Goal: Entertainment & Leisure: Consume media (video, audio)

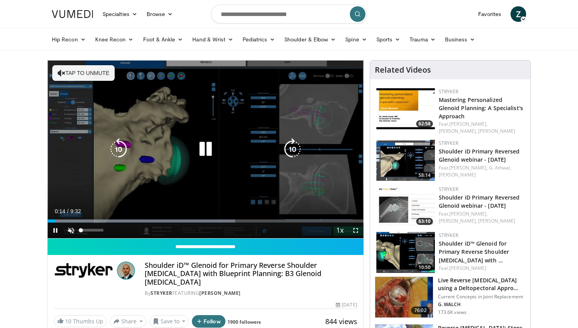
click at [73, 231] on div "10 seconds Tap to unmute" at bounding box center [206, 148] width 316 height 177
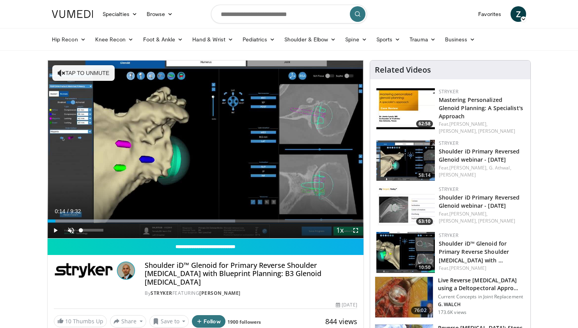
click at [74, 229] on span "Video Player" at bounding box center [71, 230] width 16 height 16
click at [57, 228] on span "Video Player" at bounding box center [56, 230] width 16 height 16
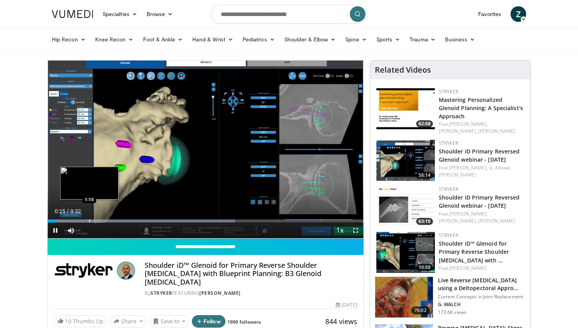
click at [90, 222] on div "Progress Bar" at bounding box center [89, 220] width 1 height 3
click at [99, 222] on div "Progress Bar" at bounding box center [99, 220] width 1 height 3
click at [107, 222] on div "Progress Bar" at bounding box center [107, 220] width 1 height 3
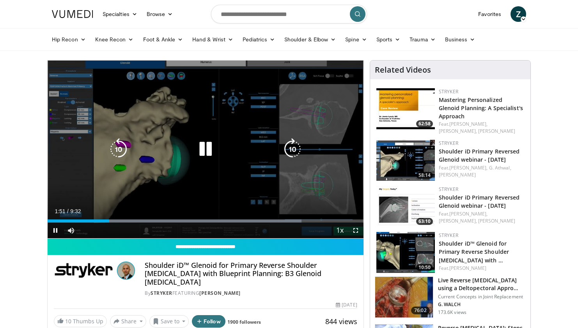
click at [128, 220] on video-js "**********" at bounding box center [206, 149] width 316 height 178
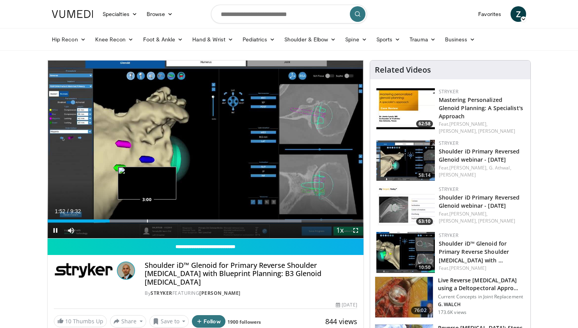
click at [147, 220] on div "Progress Bar" at bounding box center [147, 220] width 1 height 3
click at [173, 220] on div "Progress Bar" at bounding box center [172, 220] width 1 height 3
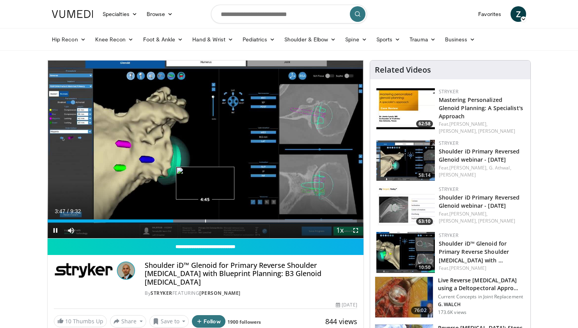
click at [206, 220] on div "Progress Bar" at bounding box center [205, 220] width 1 height 3
click at [231, 220] on div "Progress Bar" at bounding box center [231, 220] width 1 height 3
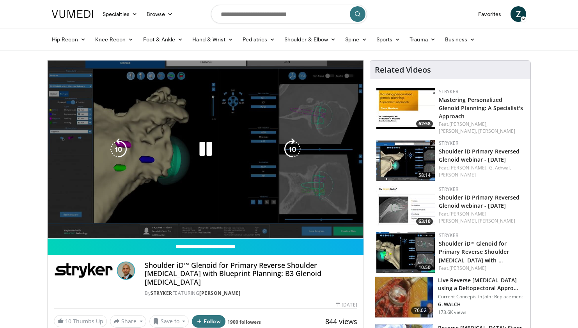
click at [270, 220] on div "10 seconds Tap to unmute" at bounding box center [206, 148] width 316 height 177
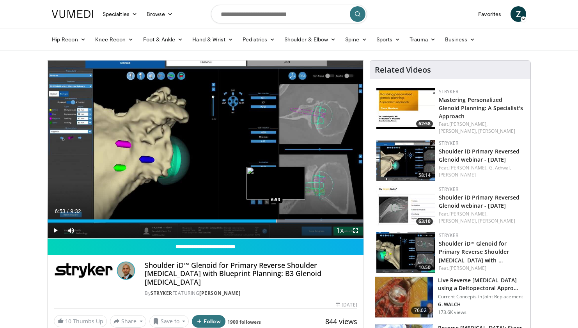
click at [276, 220] on div "Progress Bar" at bounding box center [276, 220] width 1 height 3
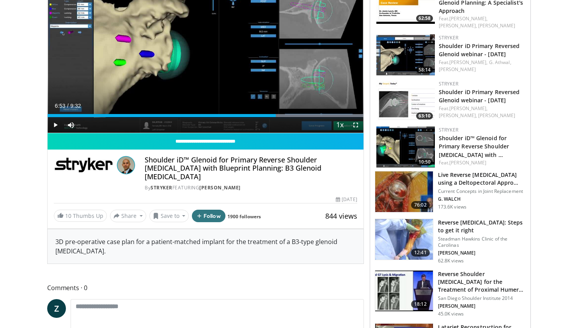
scroll to position [106, 0]
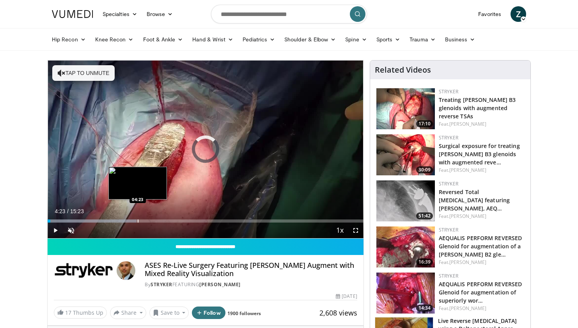
click at [138, 222] on div "Progress Bar" at bounding box center [138, 220] width 1 height 3
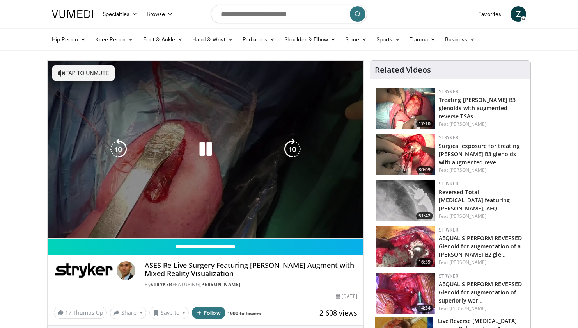
click at [124, 221] on div "10 seconds Tap to unmute" at bounding box center [206, 148] width 316 height 177
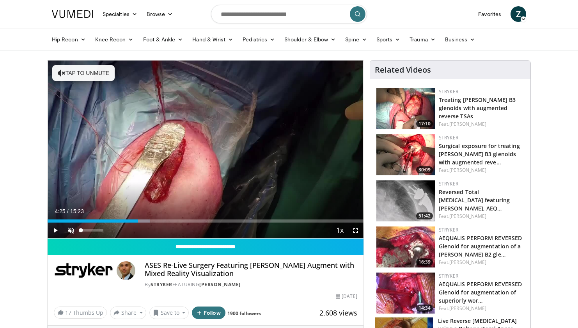
click at [68, 229] on span "Video Player" at bounding box center [71, 230] width 16 height 16
click at [127, 221] on div "Progress Bar" at bounding box center [127, 220] width 1 height 3
click at [55, 227] on span "Video Player" at bounding box center [56, 230] width 16 height 16
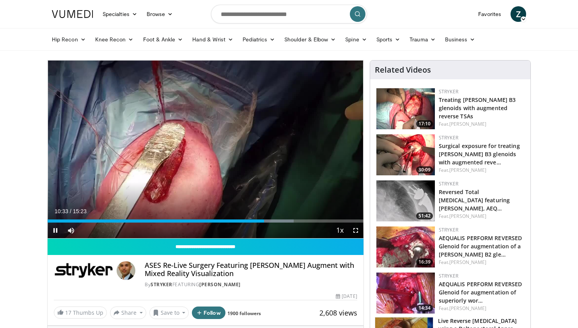
click at [53, 230] on span "Video Player" at bounding box center [56, 230] width 16 height 16
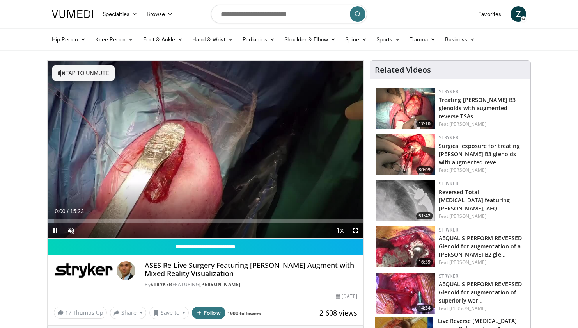
click at [55, 229] on span "Video Player" at bounding box center [56, 230] width 16 height 16
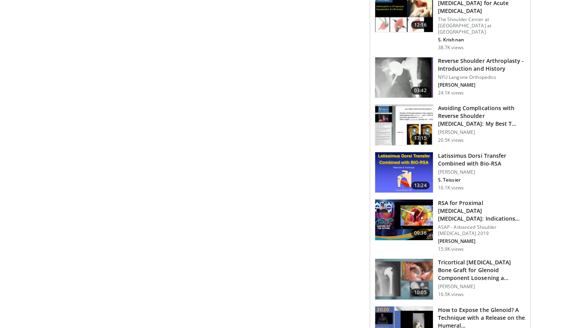
scroll to position [504, 0]
